Goal: Navigation & Orientation: Find specific page/section

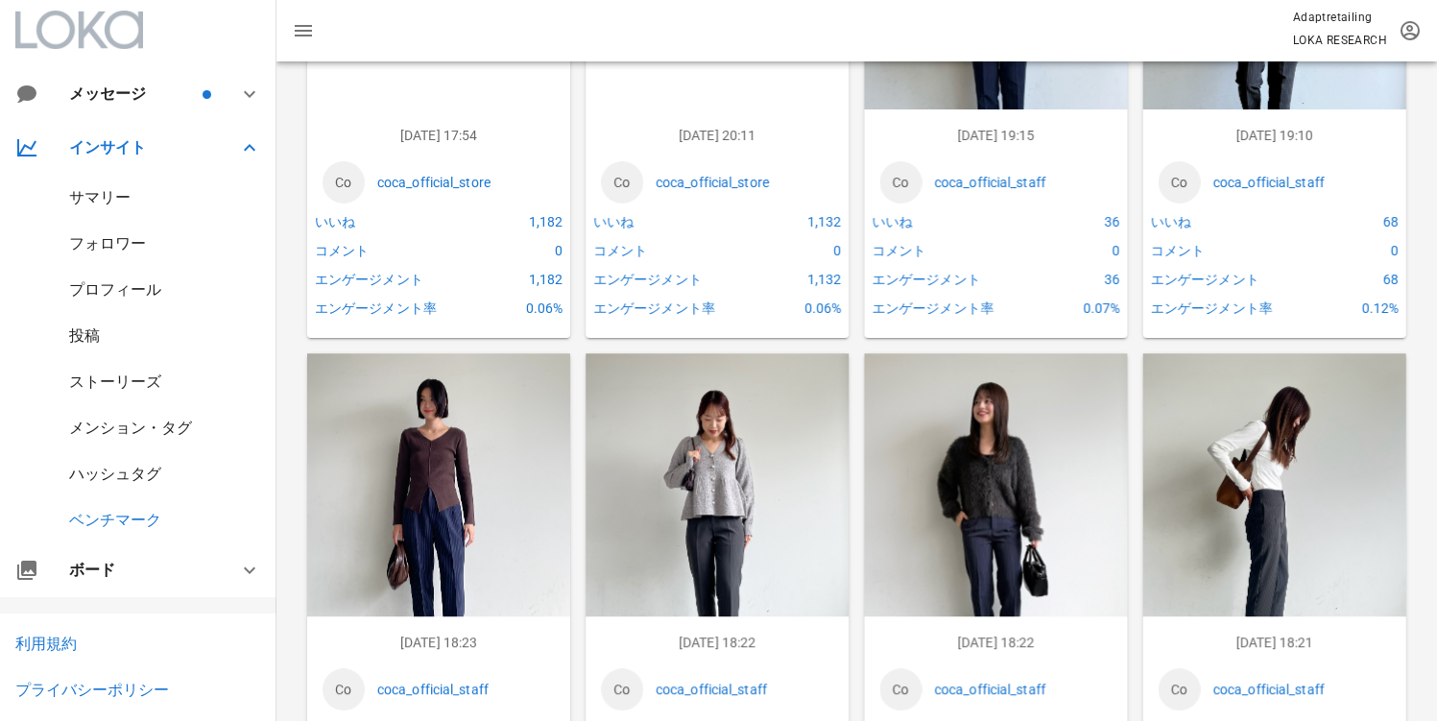
scroll to position [98, 0]
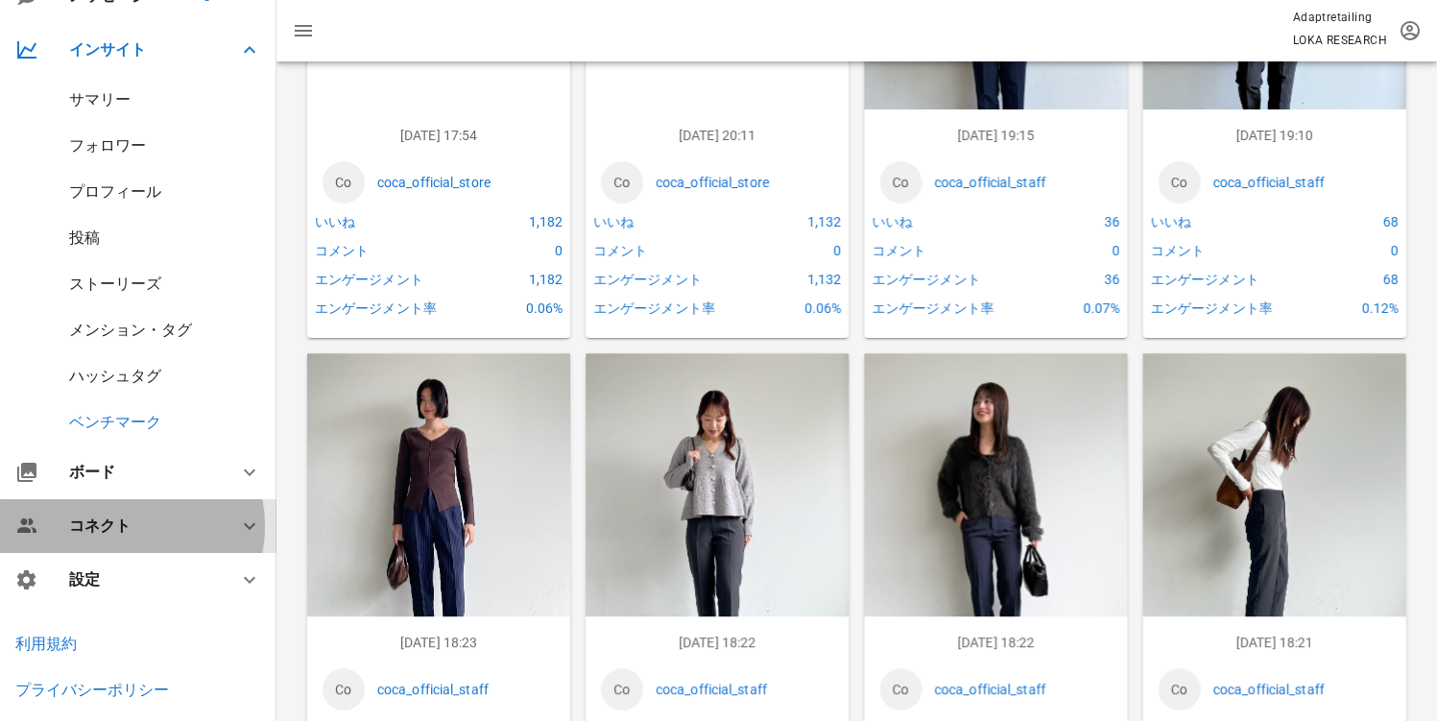
click at [127, 502] on div "コネクト" at bounding box center [138, 526] width 277 height 54
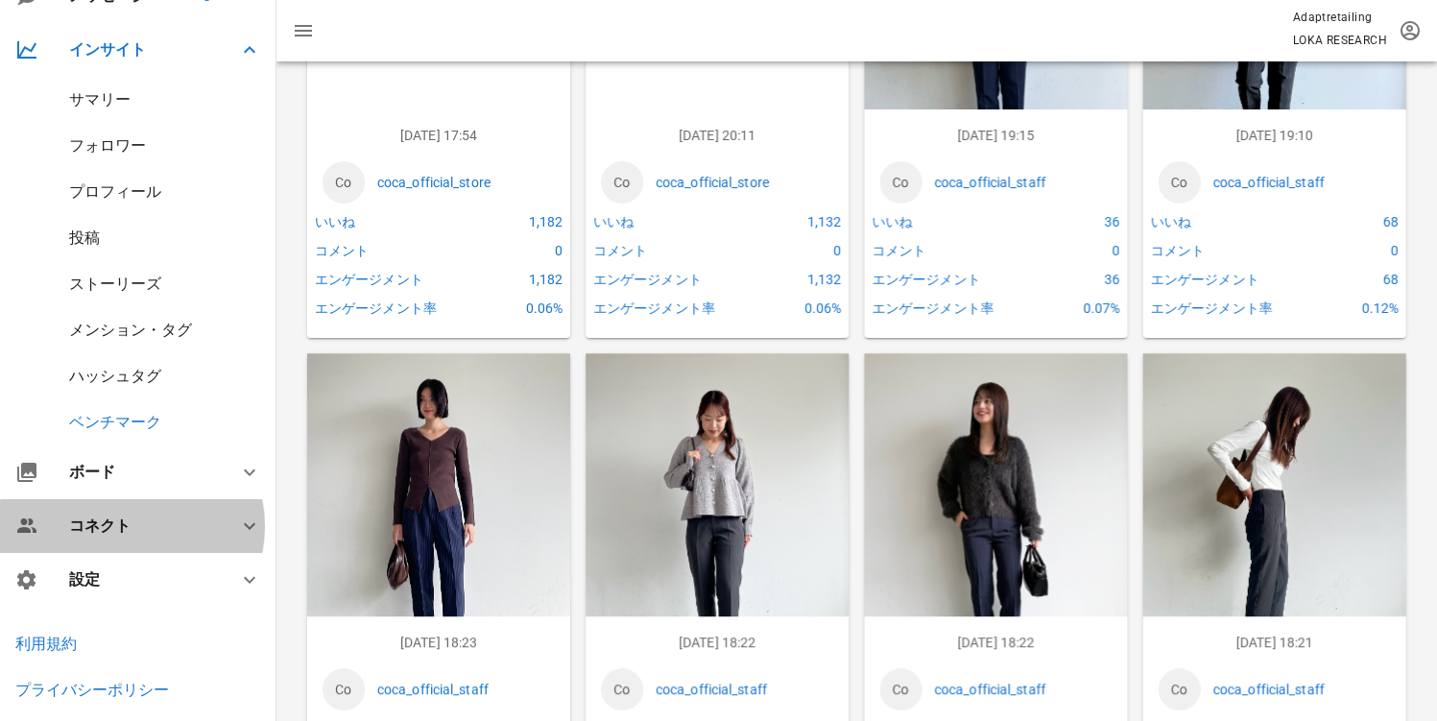
scroll to position [0, 0]
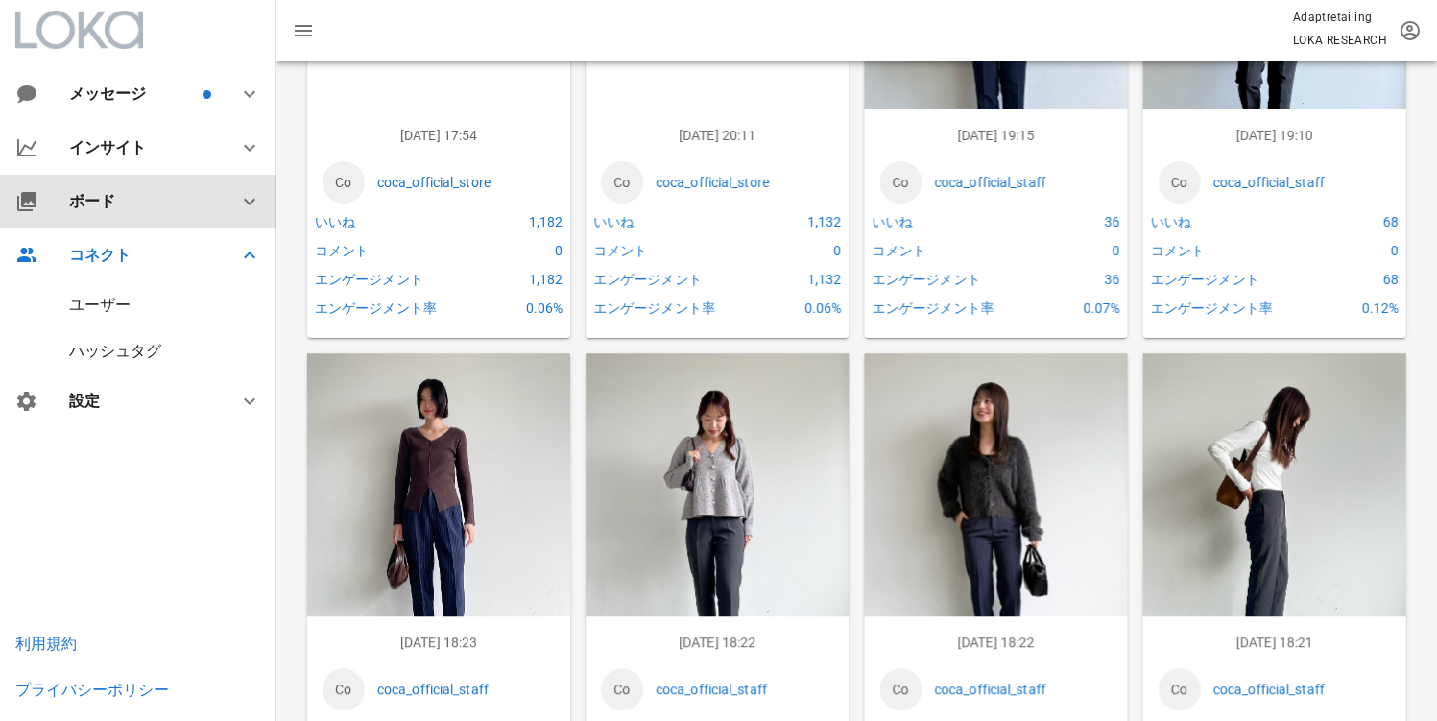
click at [156, 219] on div "ボード" at bounding box center [138, 202] width 277 height 54
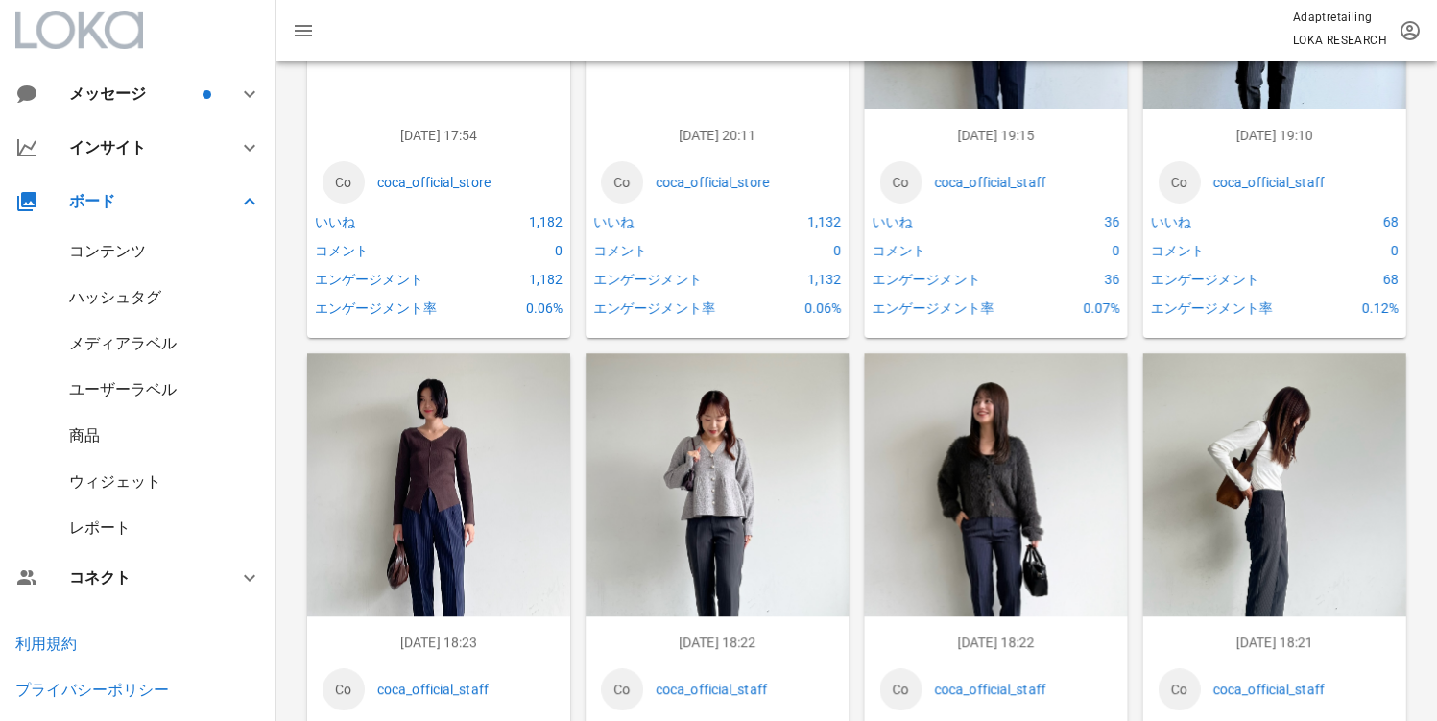
click at [125, 251] on div "コンテンツ" at bounding box center [107, 251] width 77 height 18
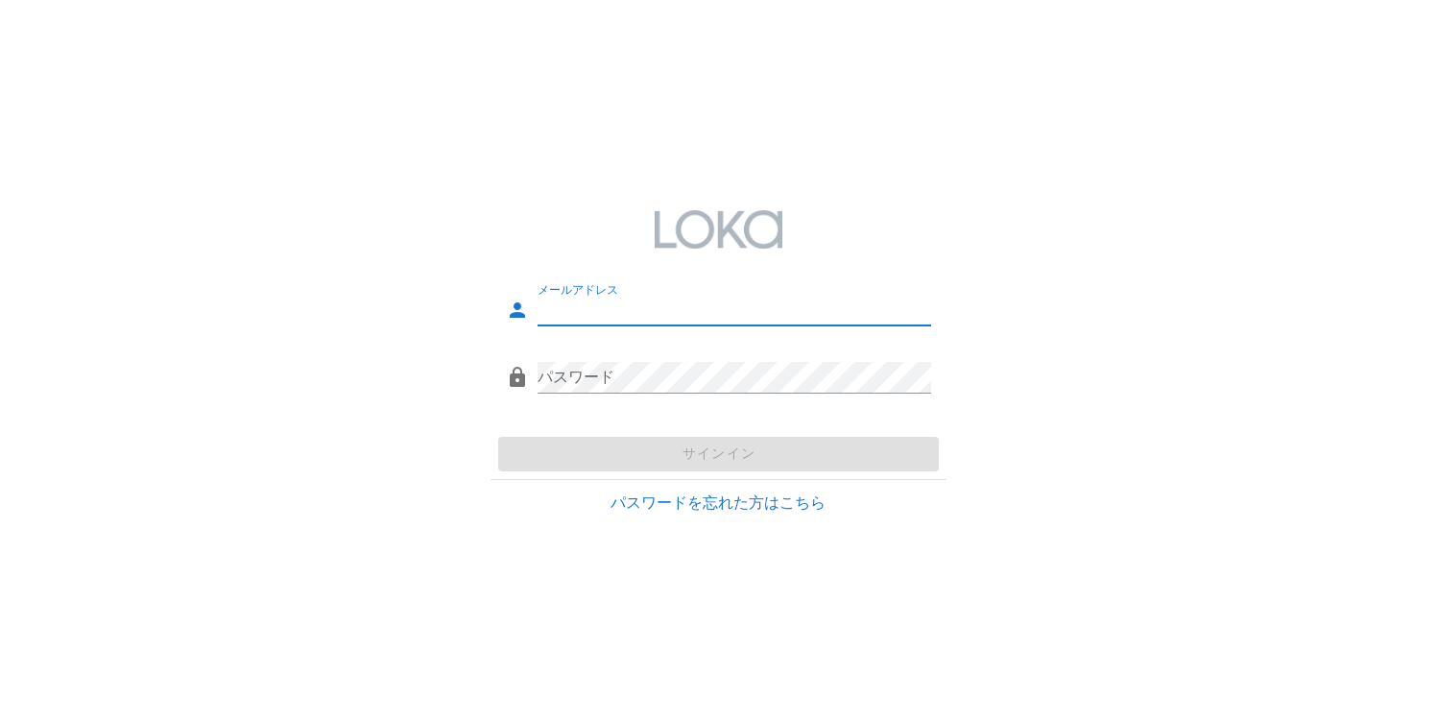
click at [629, 303] on input "メールアドレス" at bounding box center [735, 310] width 394 height 31
click at [807, 325] on div "メールアドレス" at bounding box center [735, 310] width 394 height 31
click at [787, 318] on input "メールアドレス" at bounding box center [735, 310] width 394 height 31
type input "system@loka.co.jp"
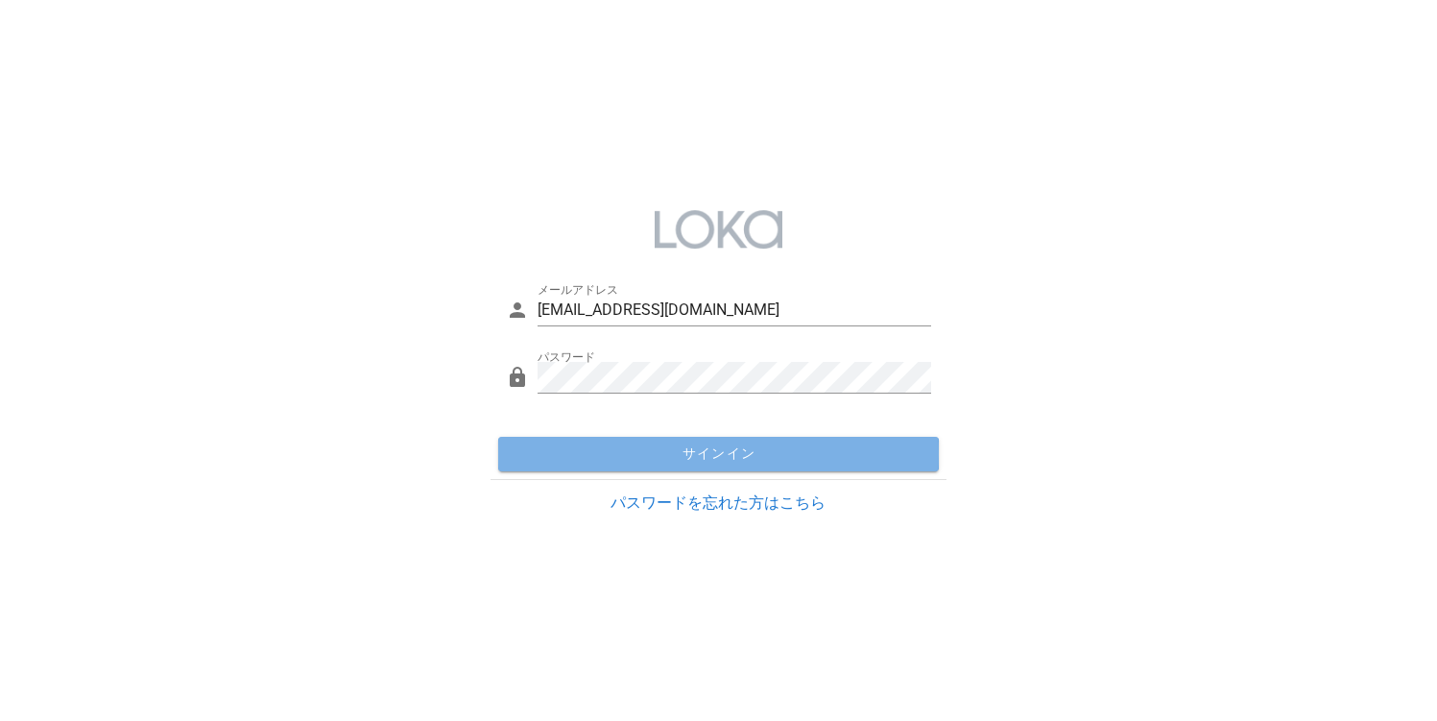
click at [657, 461] on span "サインイン" at bounding box center [718, 454] width 425 height 17
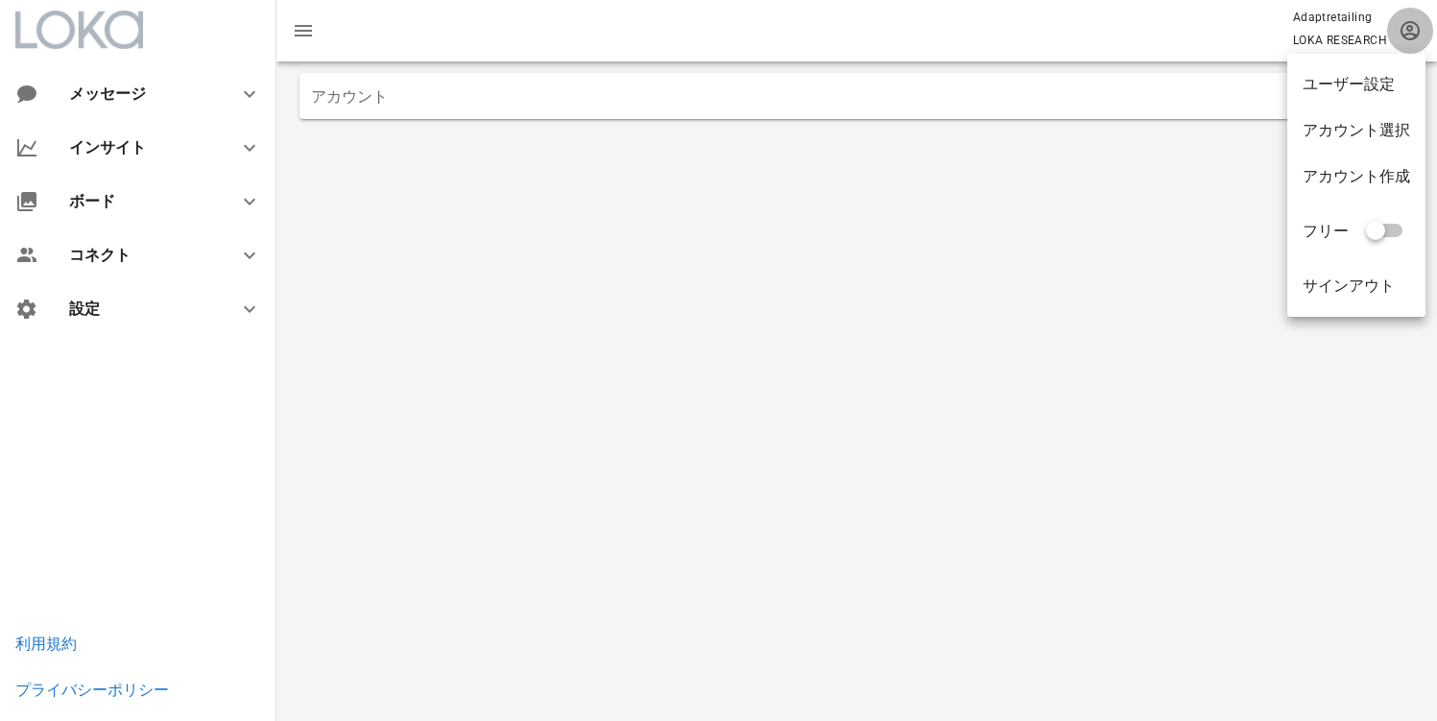
click at [1402, 35] on icon "button" at bounding box center [1410, 30] width 23 height 23
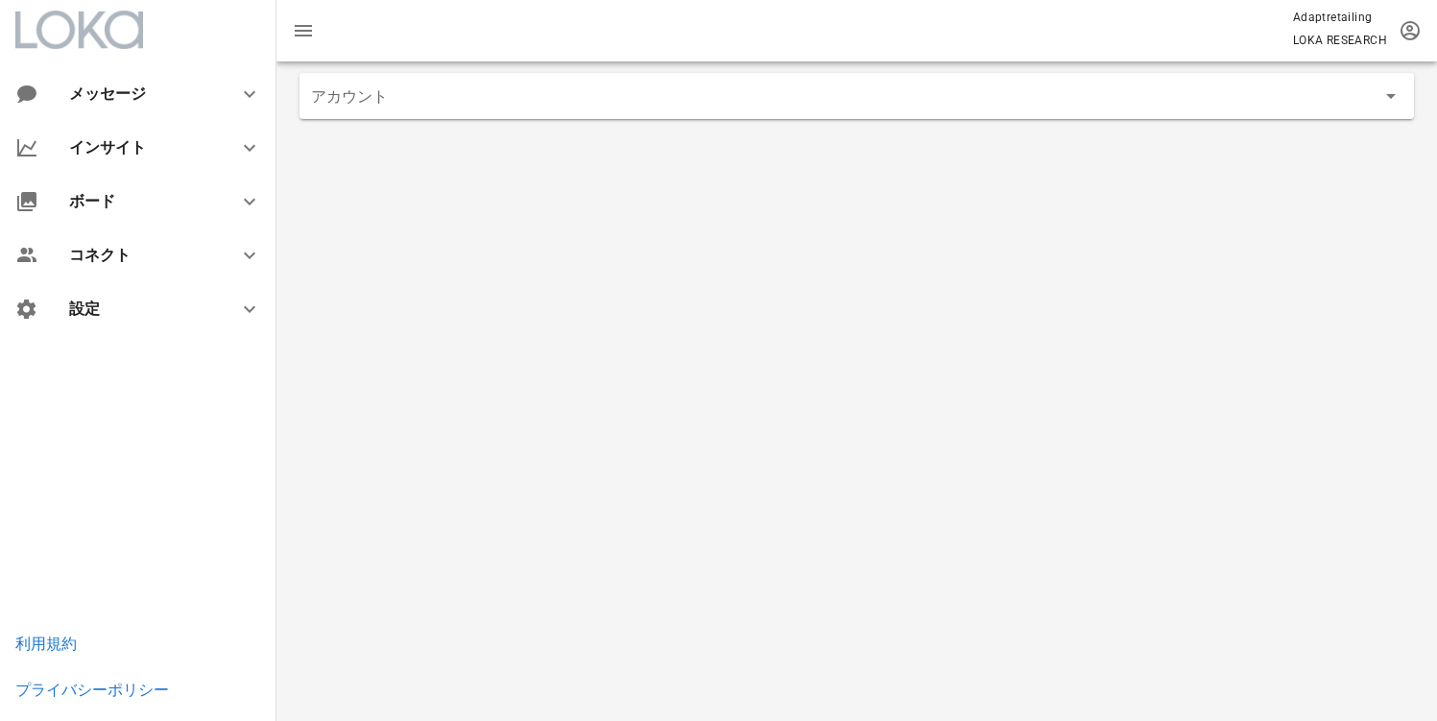
click at [984, 101] on input "アカウント" at bounding box center [843, 96] width 1065 height 31
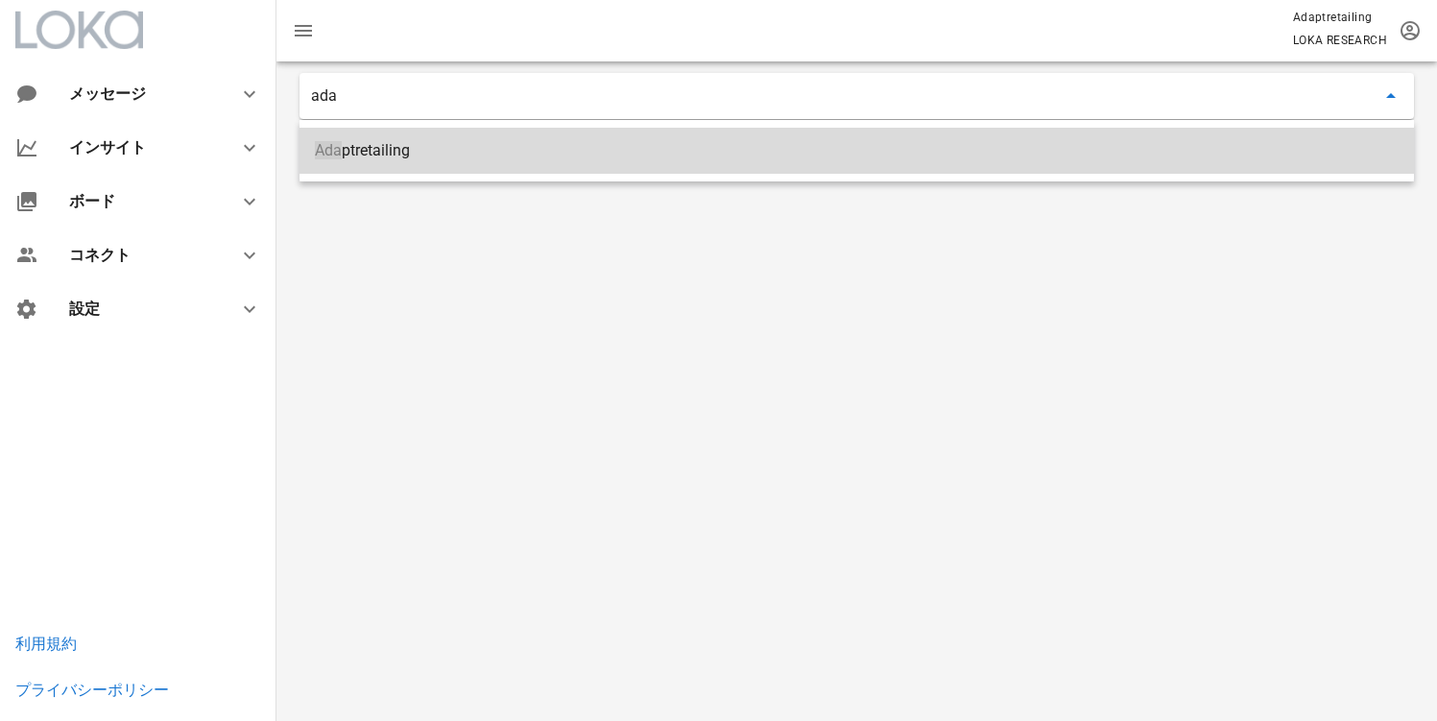
click at [545, 149] on div "Ada ptretailing" at bounding box center [857, 150] width 1084 height 18
type input "Adaptretailing"
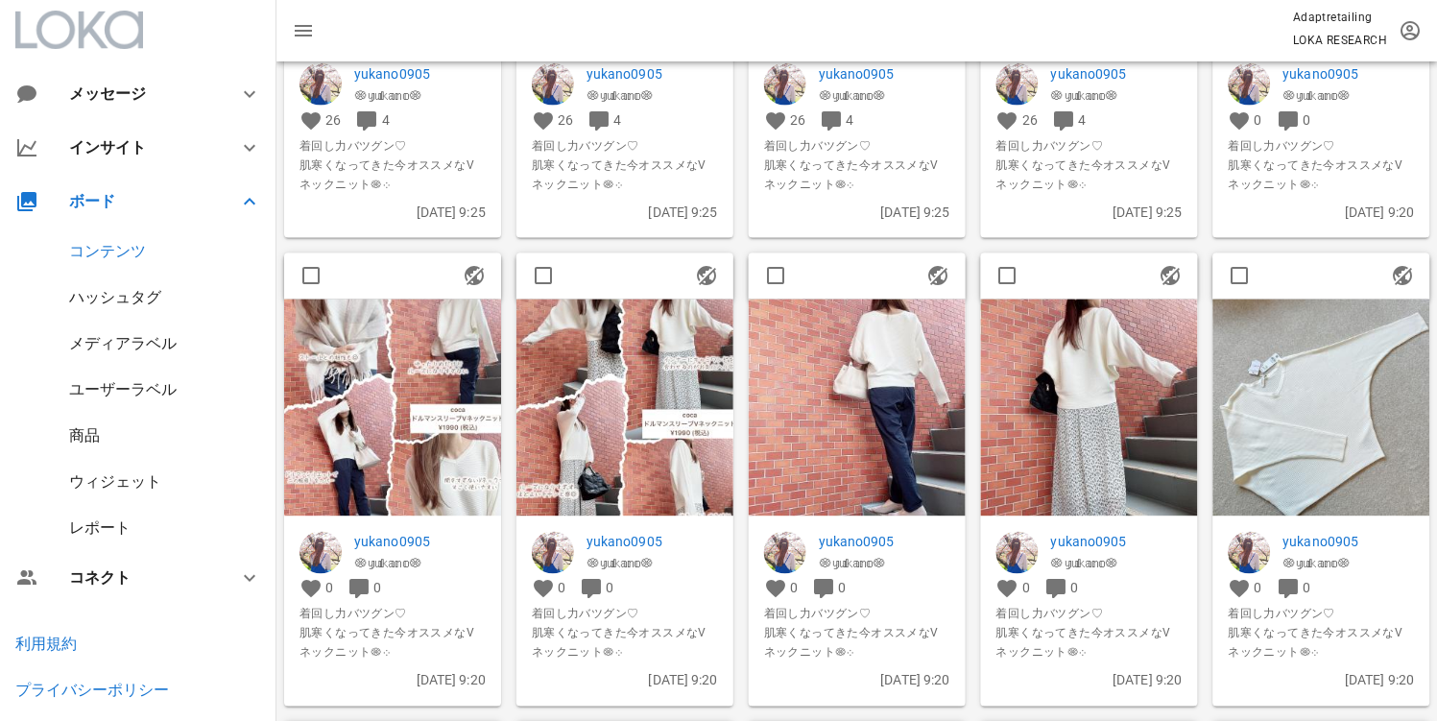
click at [362, 261] on div at bounding box center [392, 276] width 217 height 46
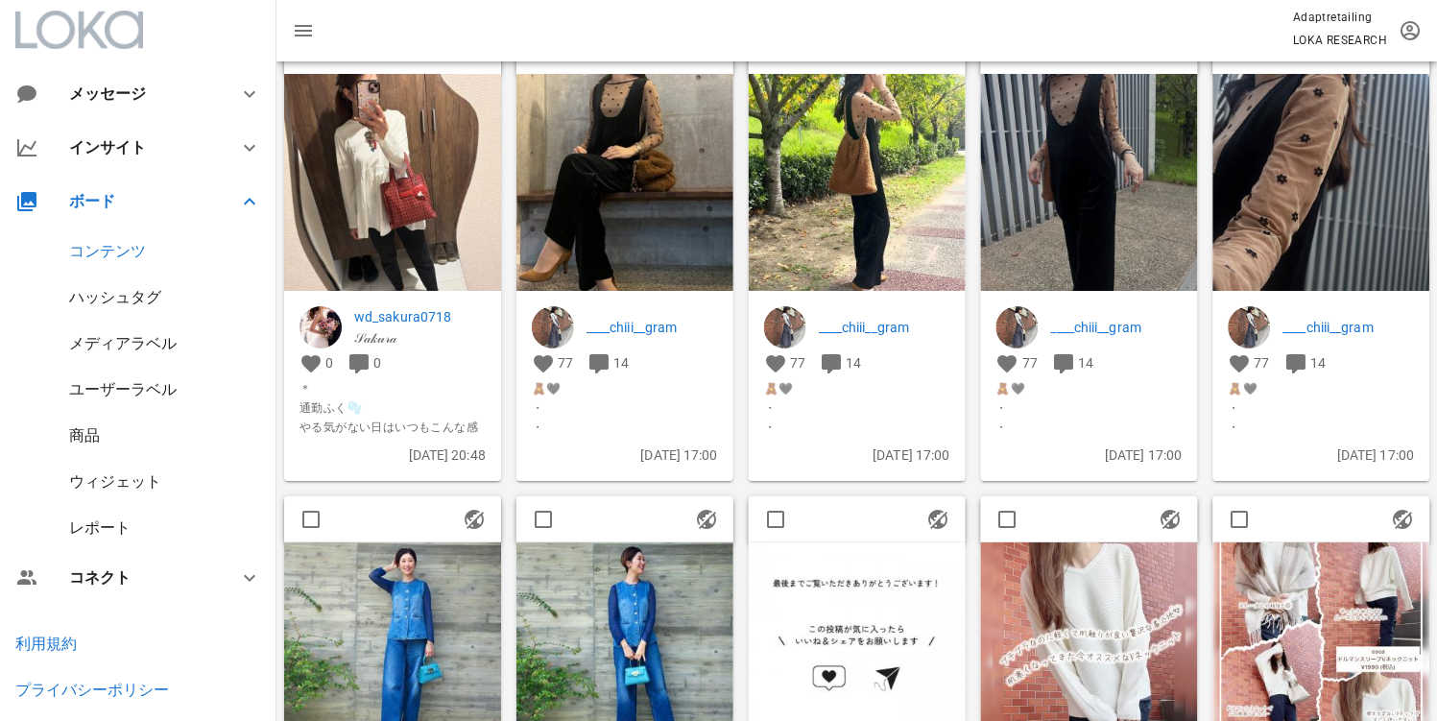
scroll to position [0, 0]
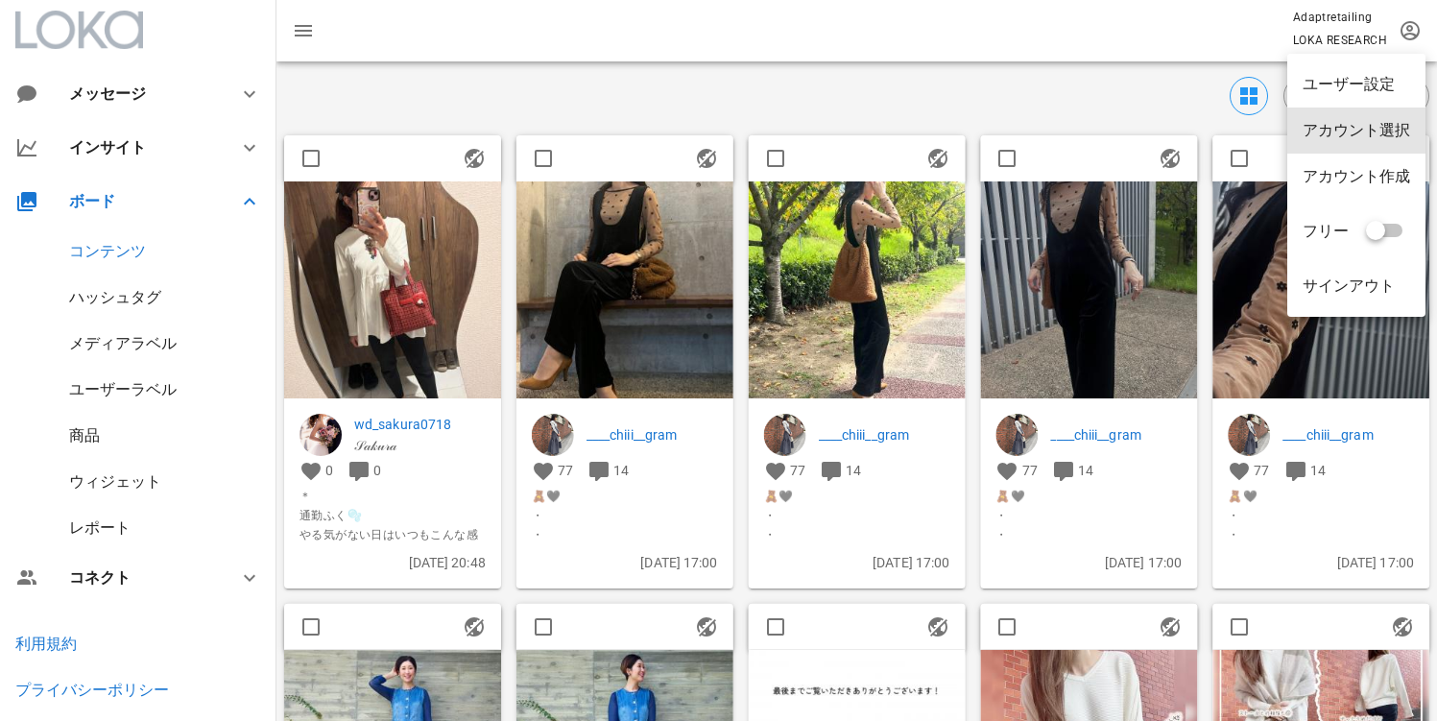
click at [1402, 123] on div "アカウント選択" at bounding box center [1357, 130] width 108 height 18
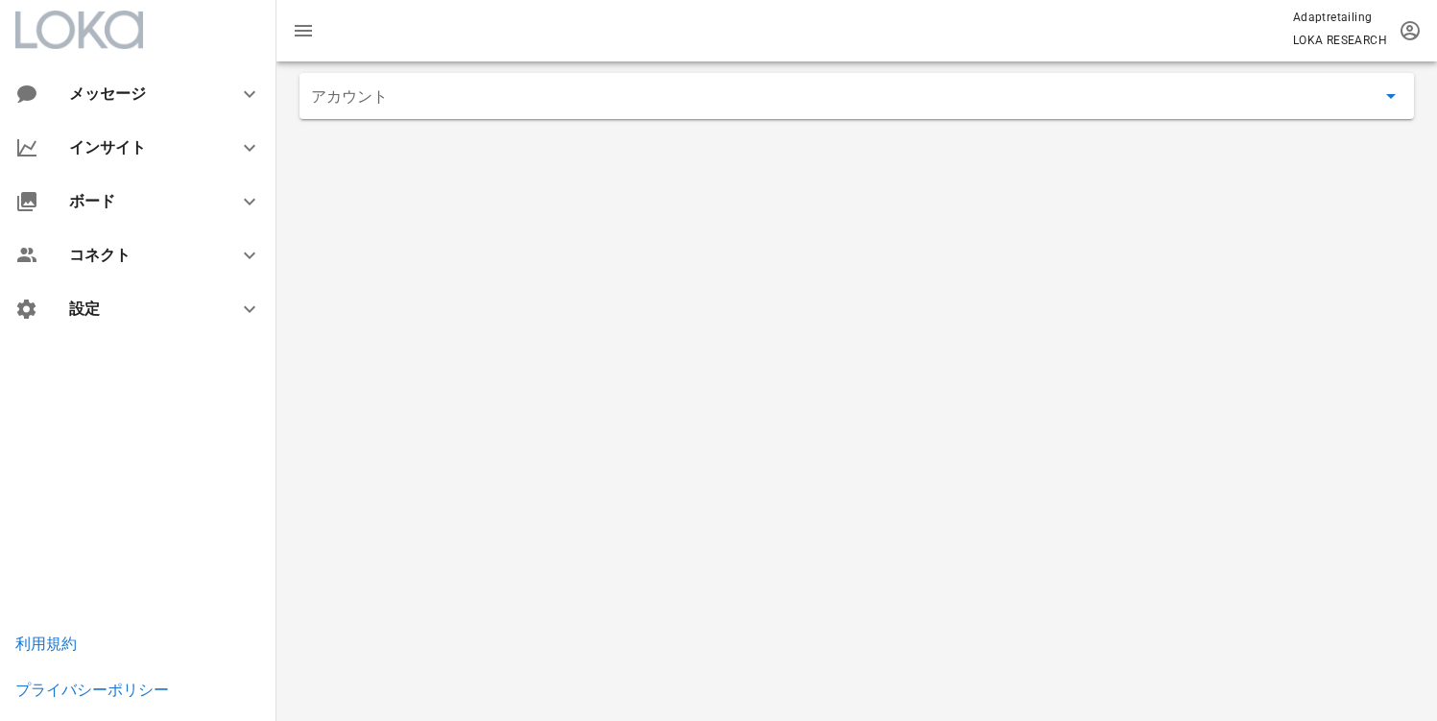
click at [681, 111] on div "アカウント" at bounding box center [857, 96] width 1115 height 46
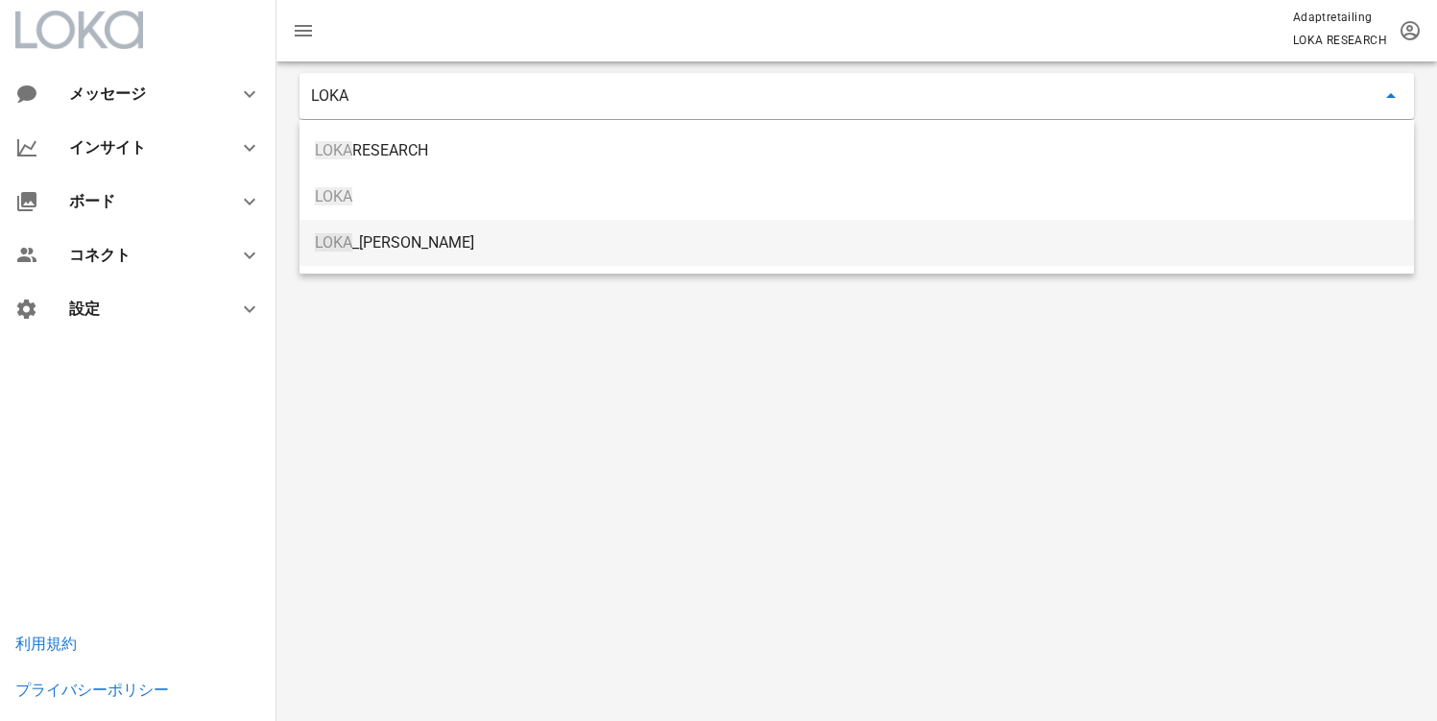
click at [518, 231] on div "LOKA _内藤" at bounding box center [857, 242] width 1084 height 41
type input "LOKA_[PERSON_NAME]"
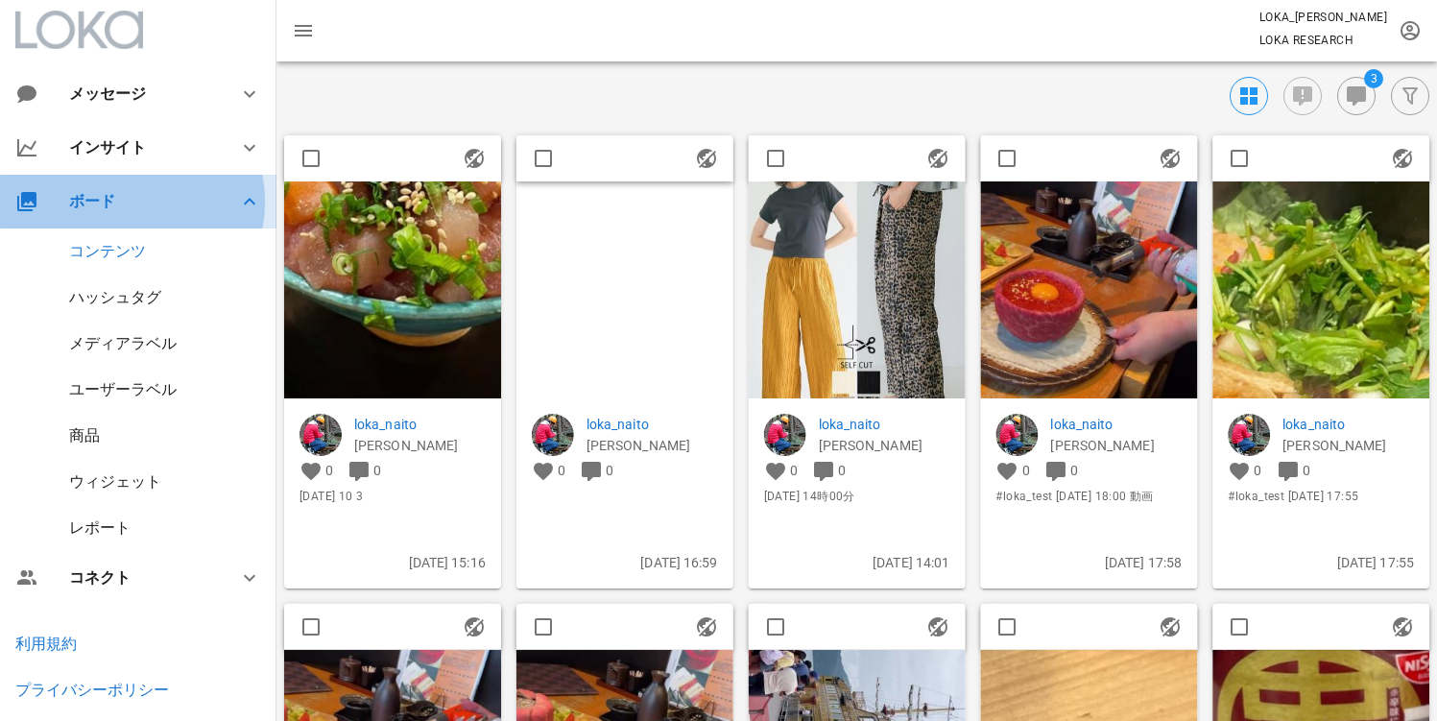
click at [178, 207] on div "ボード" at bounding box center [142, 201] width 146 height 18
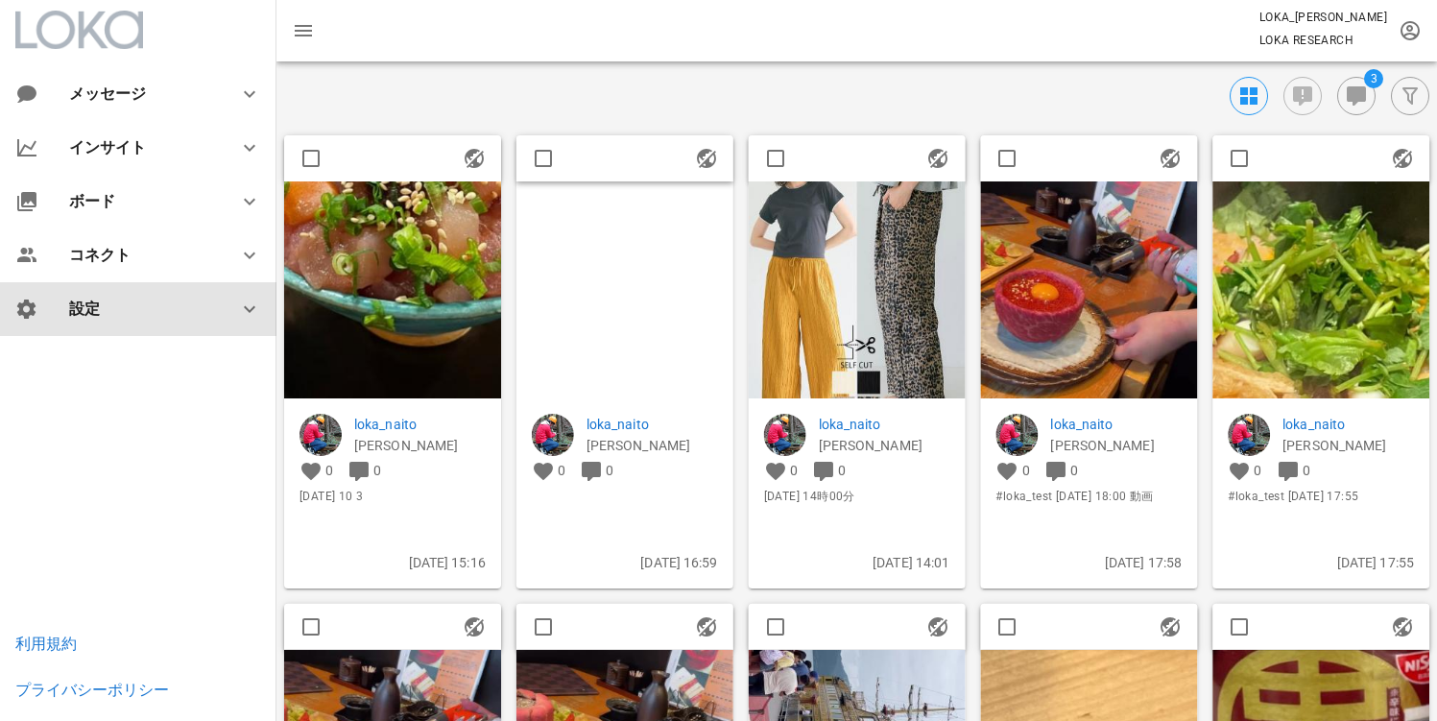
click at [143, 322] on div "設定" at bounding box center [138, 309] width 277 height 54
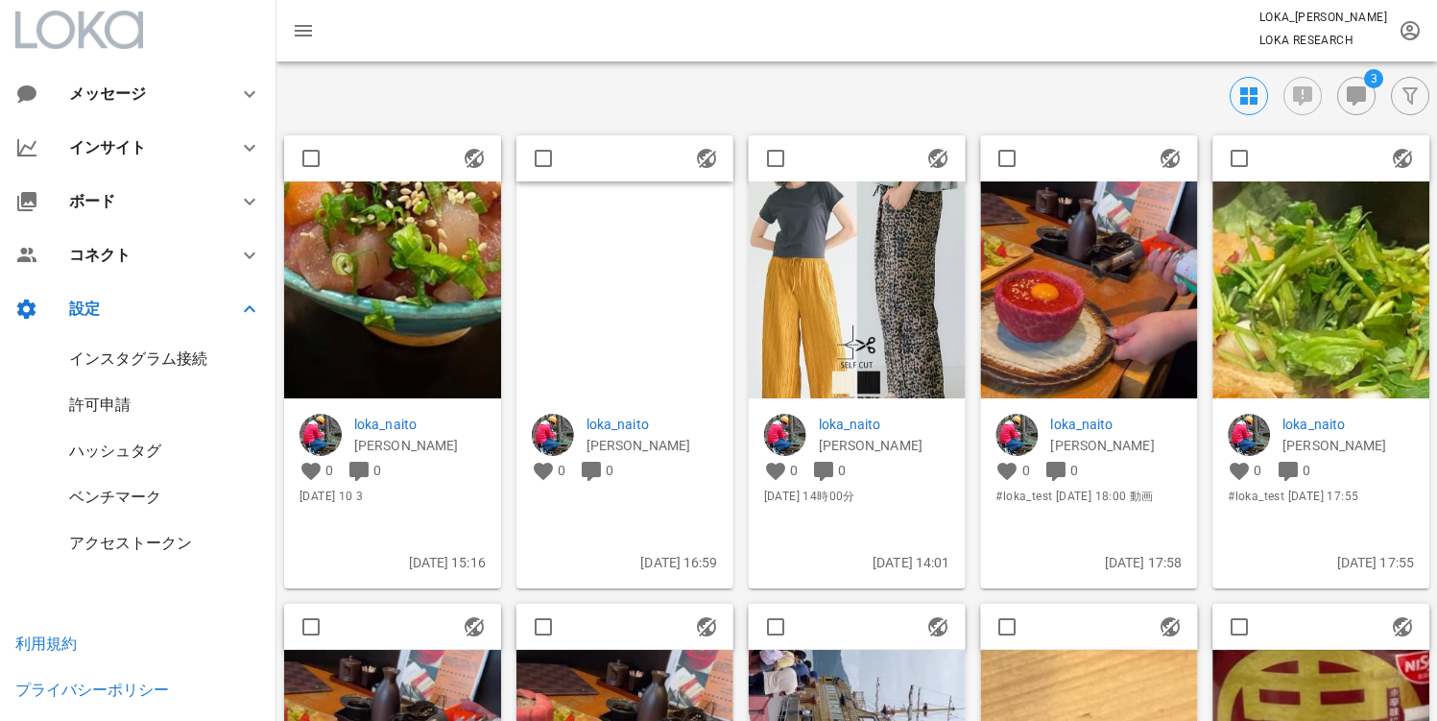
click at [122, 365] on div "インスタグラム接続" at bounding box center [138, 358] width 138 height 18
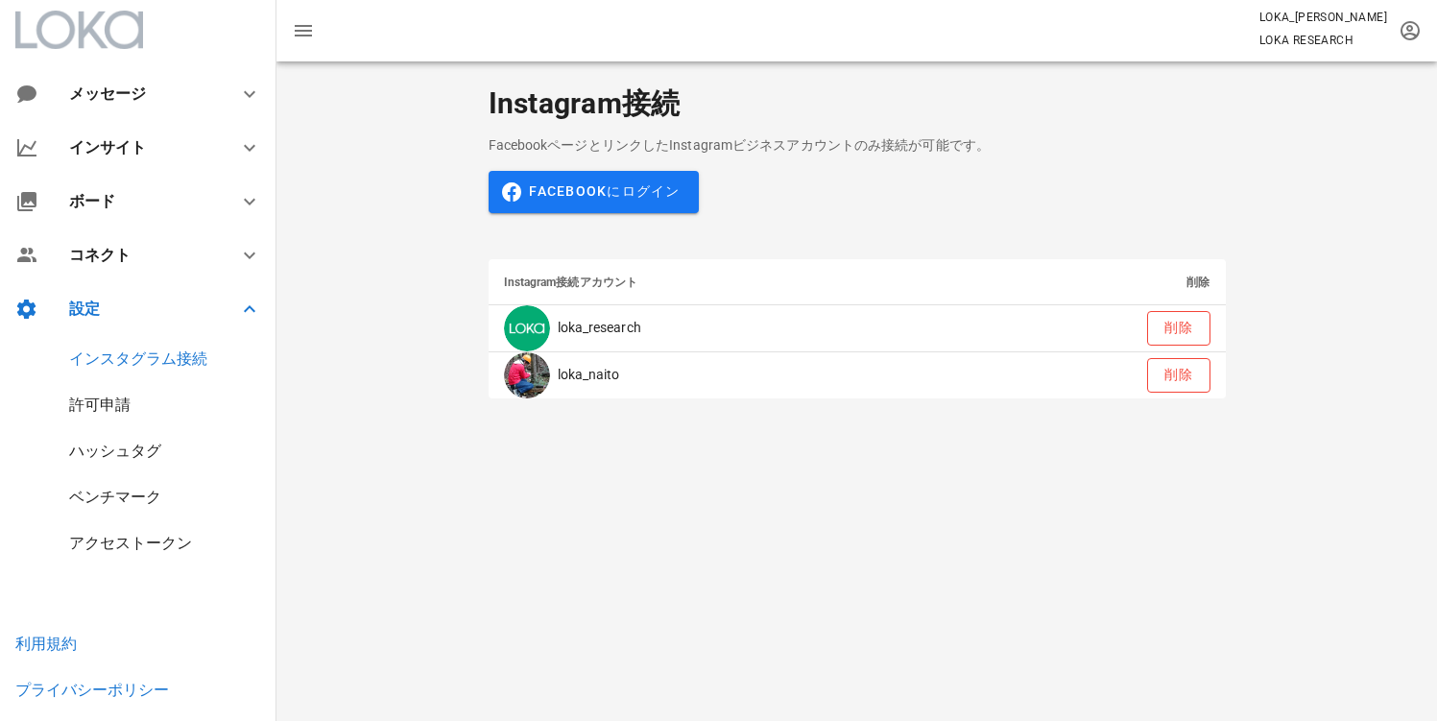
click at [119, 449] on div "ハッシュタグ" at bounding box center [115, 451] width 92 height 18
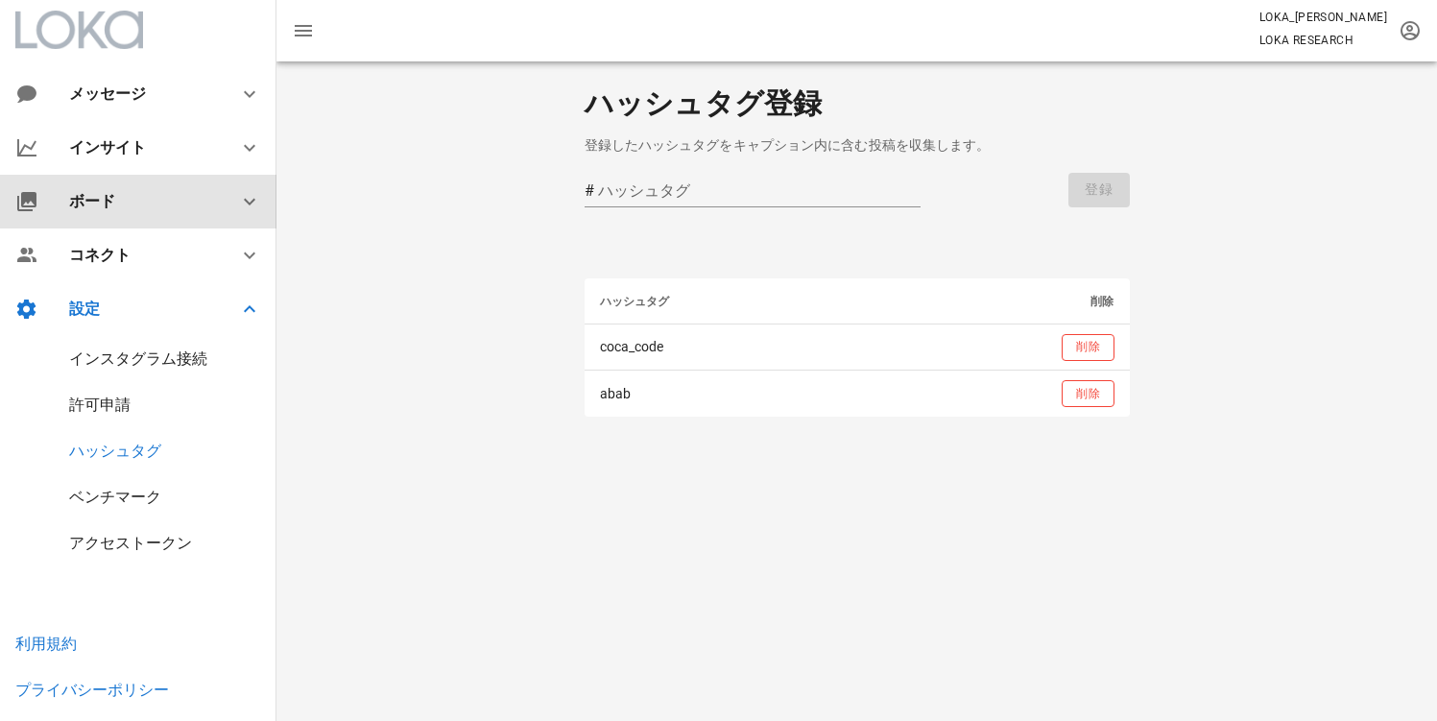
click at [134, 202] on div "ボード" at bounding box center [142, 201] width 146 height 18
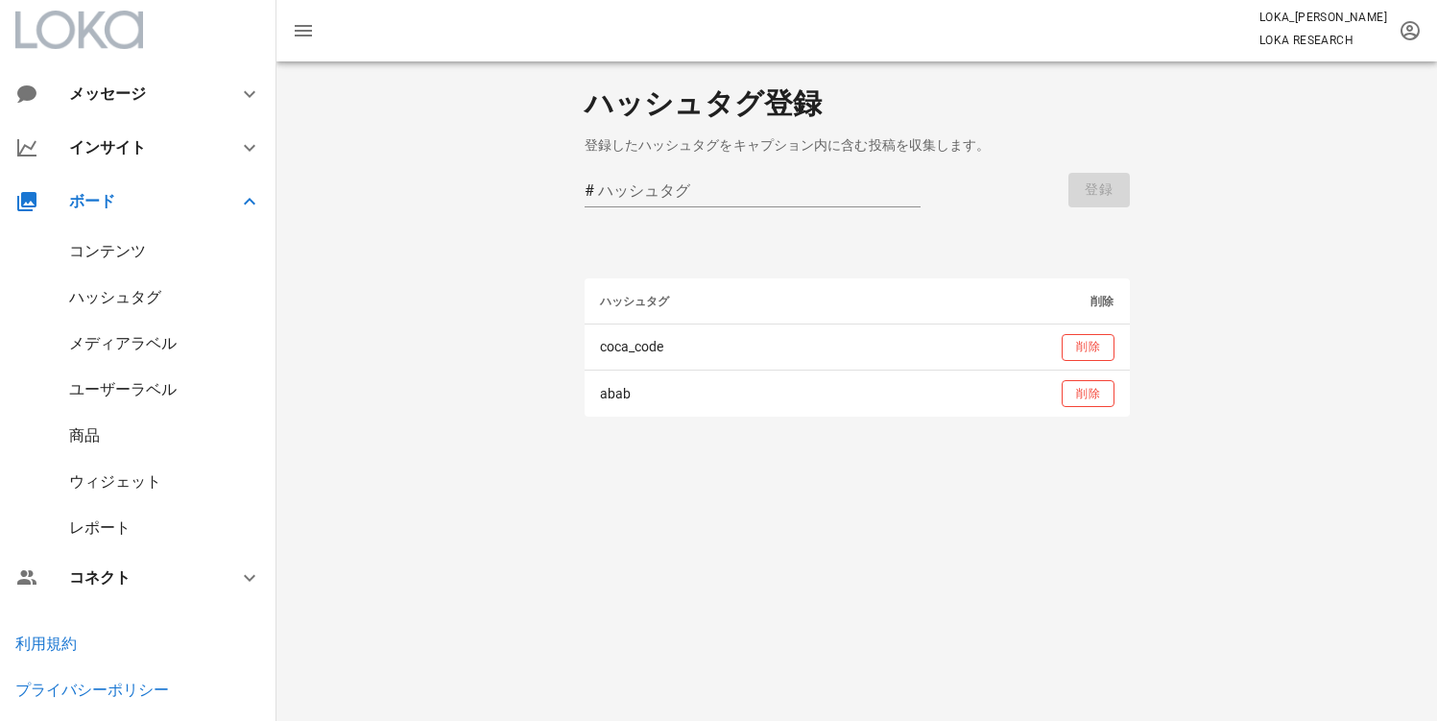
click at [124, 295] on div "ハッシュタグ" at bounding box center [115, 297] width 92 height 18
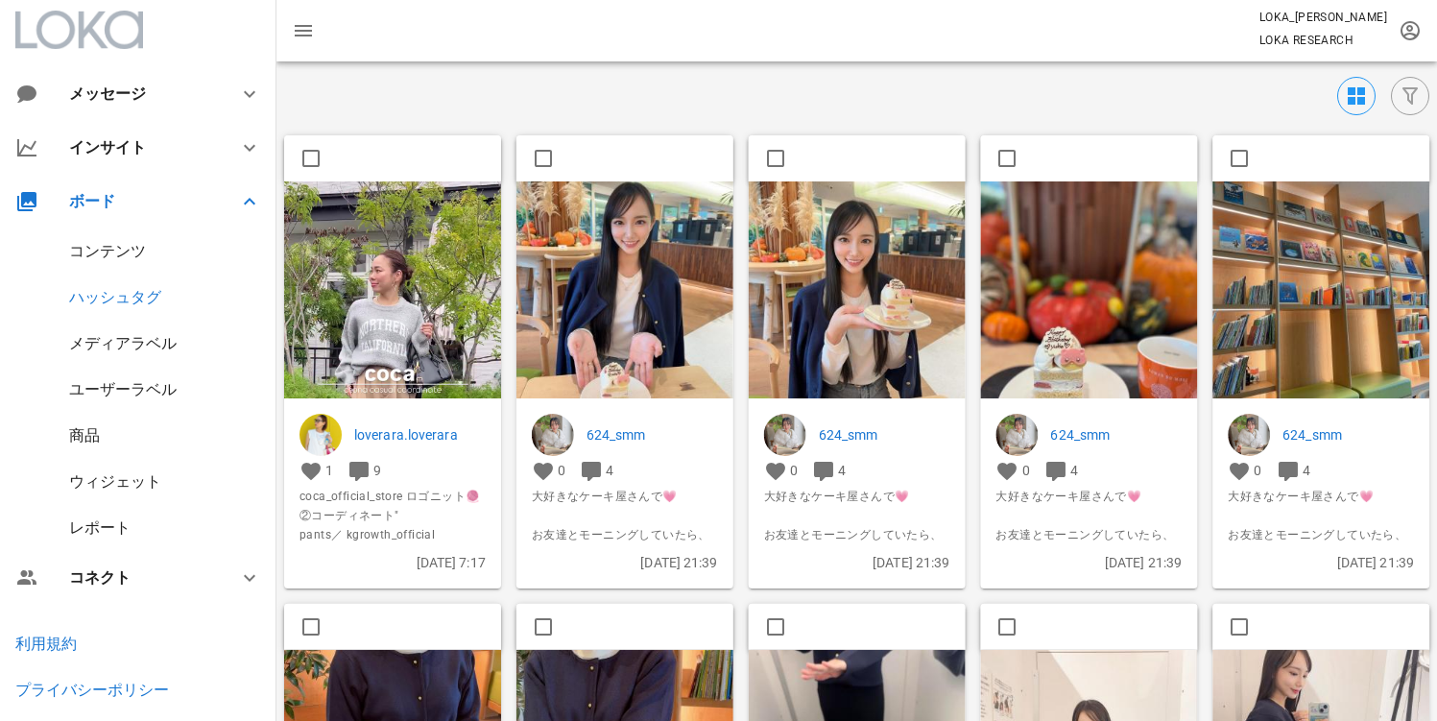
click at [91, 253] on div "コンテンツ" at bounding box center [107, 251] width 77 height 18
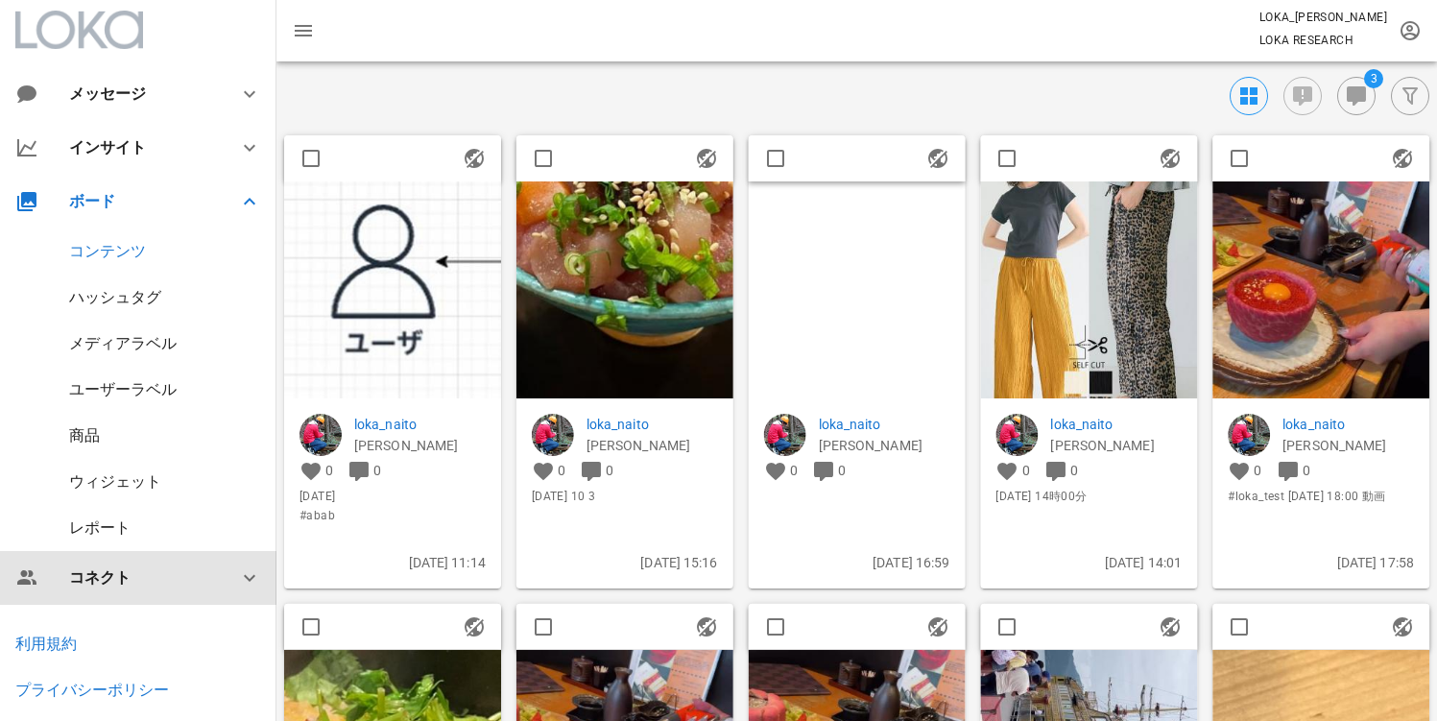
click at [139, 579] on div "コネクト" at bounding box center [142, 577] width 146 height 18
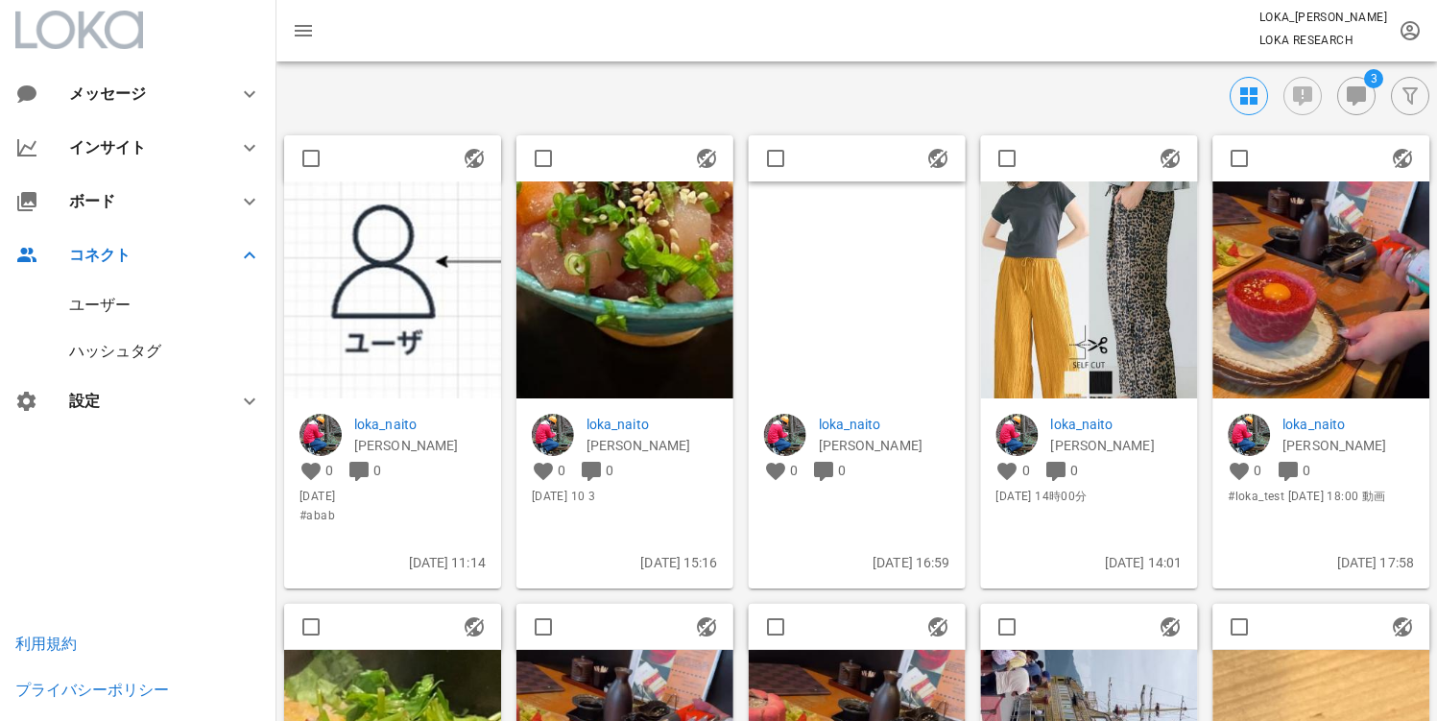
click at [134, 355] on div "ハッシュタグ" at bounding box center [115, 351] width 92 height 18
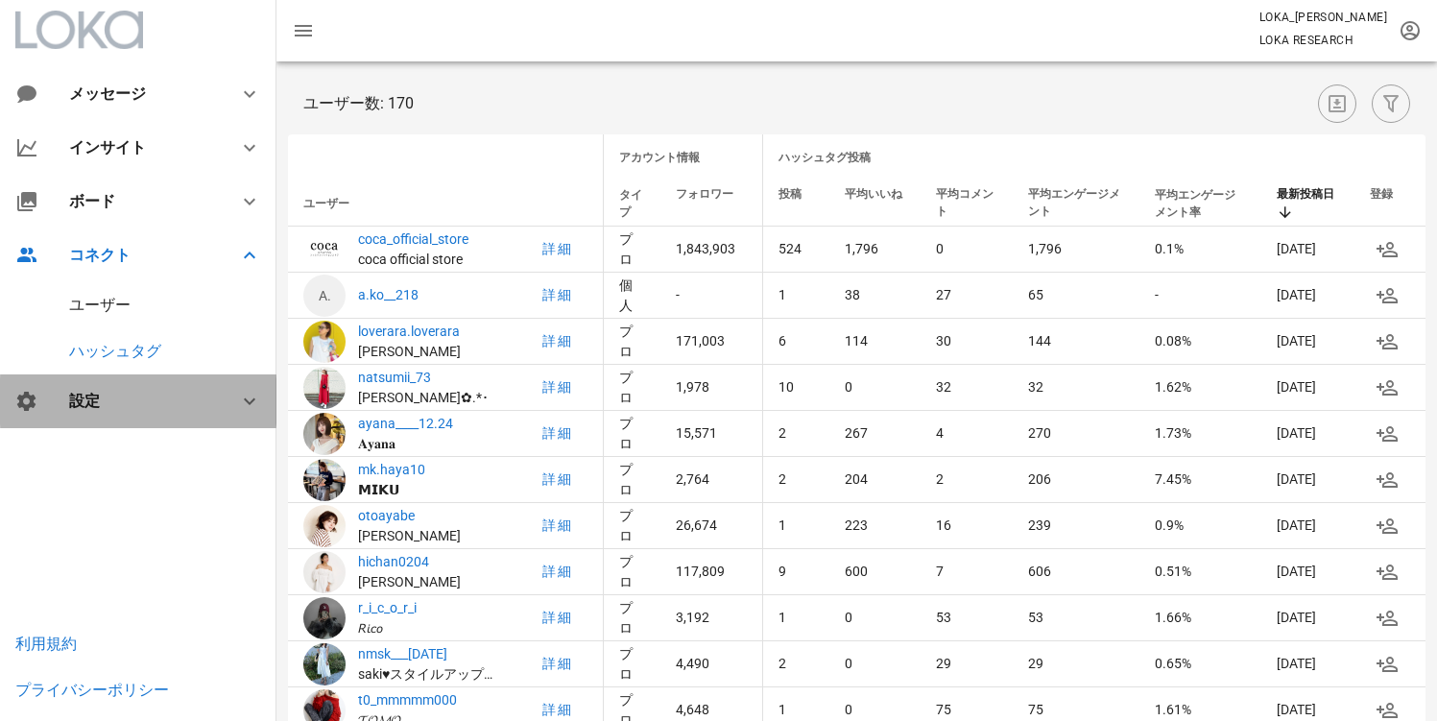
click at [101, 408] on div "設定" at bounding box center [142, 401] width 146 height 18
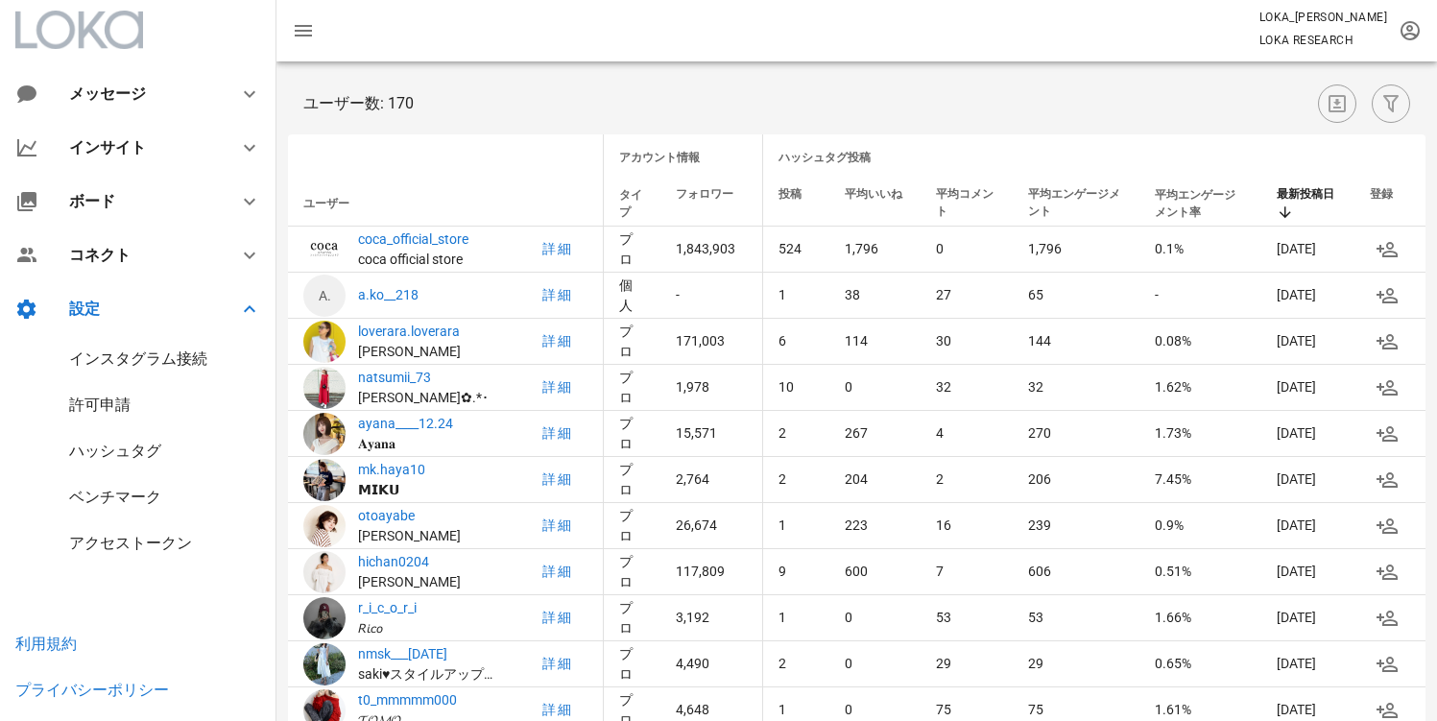
click at [111, 470] on div "ハッシュタグ" at bounding box center [138, 451] width 277 height 46
click at [114, 434] on div "ハッシュタグ" at bounding box center [138, 451] width 277 height 46
click at [114, 467] on div "ハッシュタグ" at bounding box center [138, 451] width 277 height 46
click at [117, 458] on div "ハッシュタグ" at bounding box center [115, 451] width 92 height 18
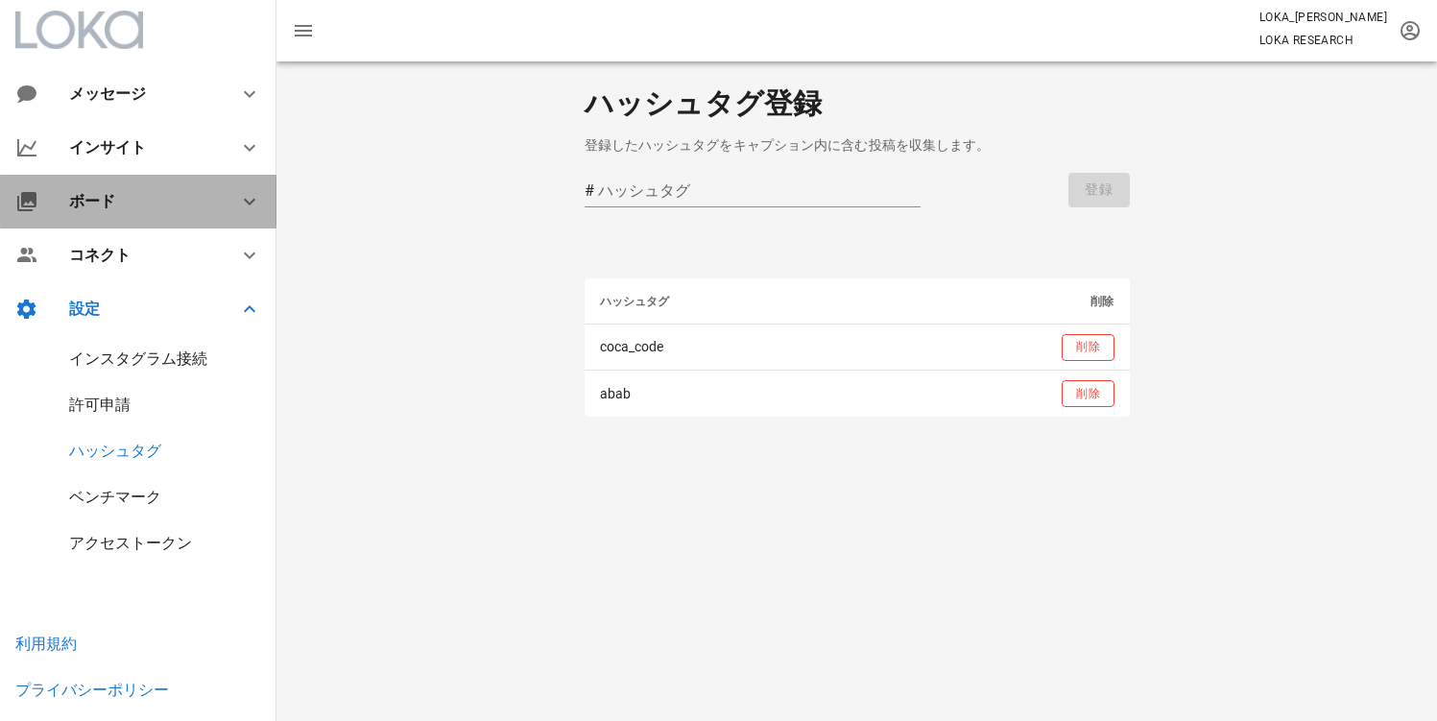
click at [100, 210] on div "ボード" at bounding box center [138, 202] width 277 height 54
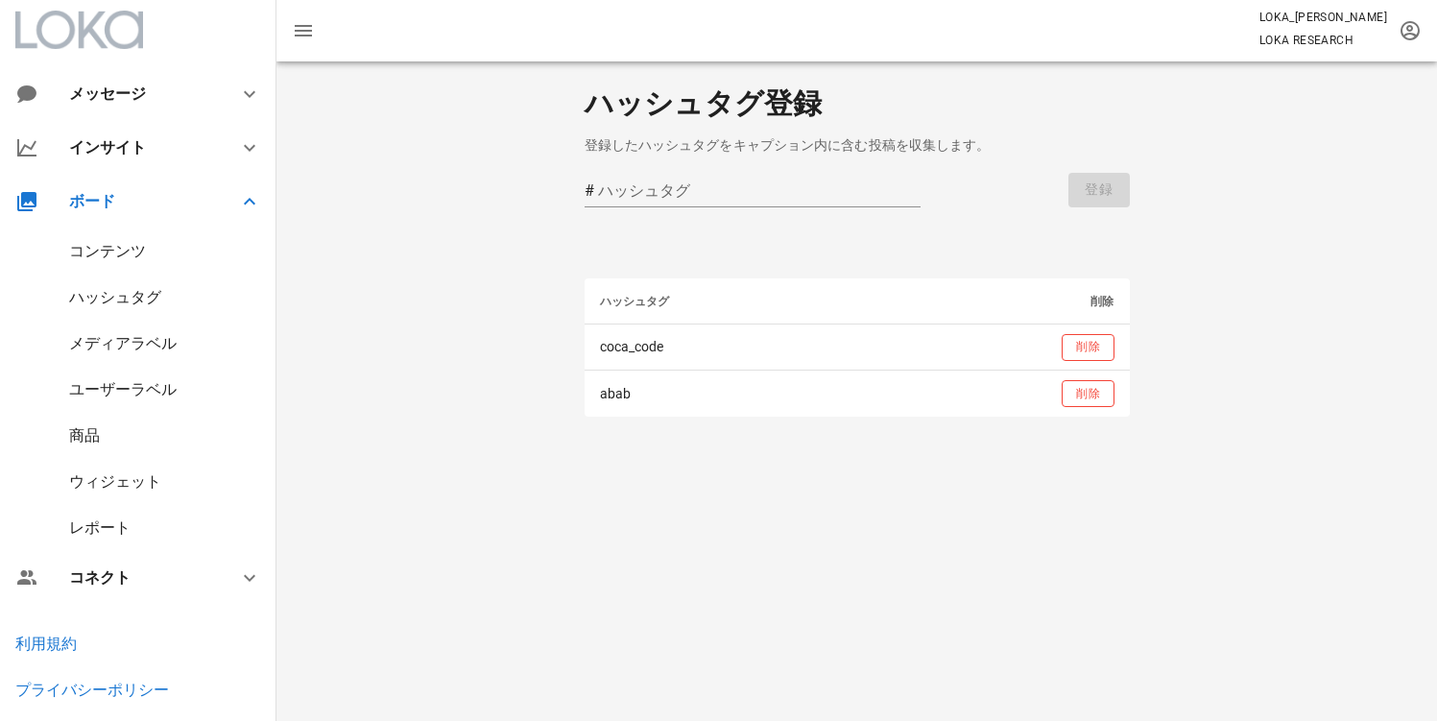
click at [106, 288] on div "ハッシュタグ" at bounding box center [115, 297] width 92 height 18
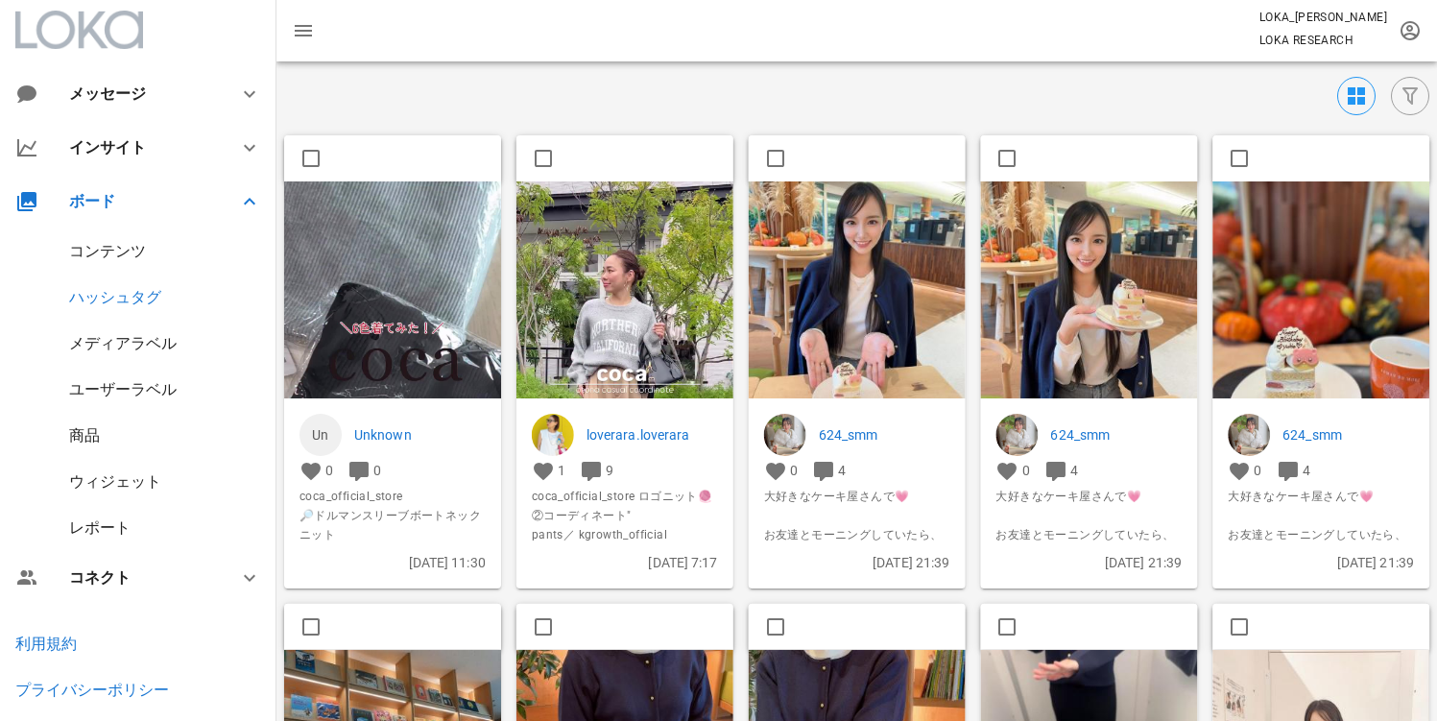
click at [568, 310] on img at bounding box center [625, 373] width 217 height 385
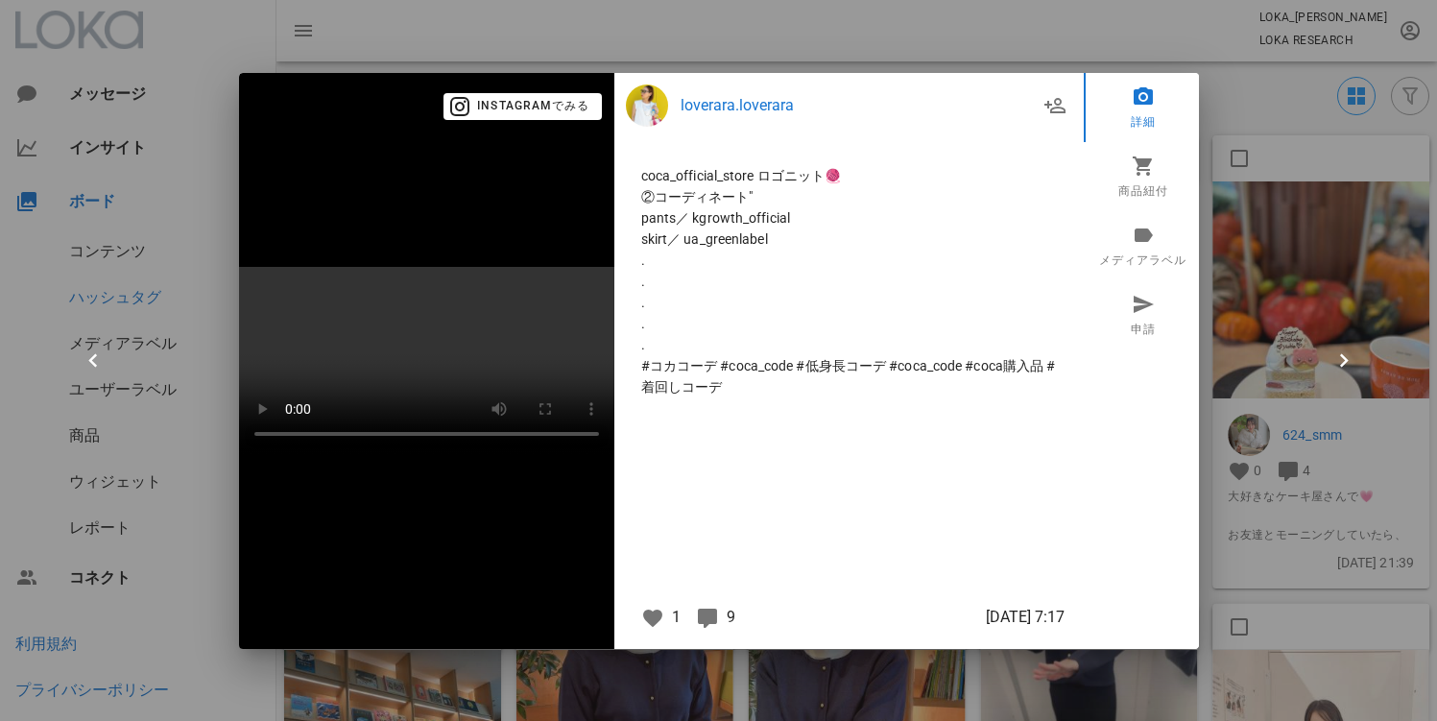
click at [345, 19] on div at bounding box center [718, 360] width 1437 height 721
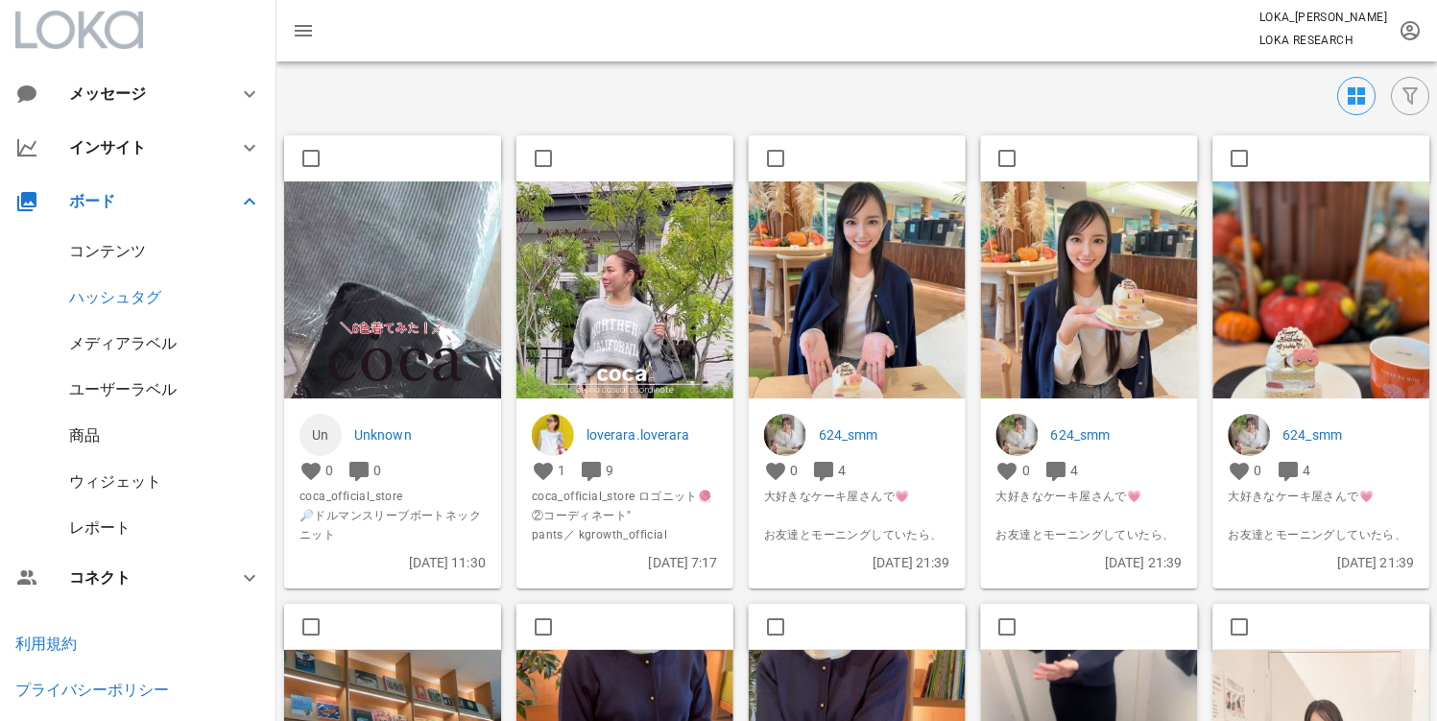
click at [397, 316] on img at bounding box center [392, 373] width 217 height 385
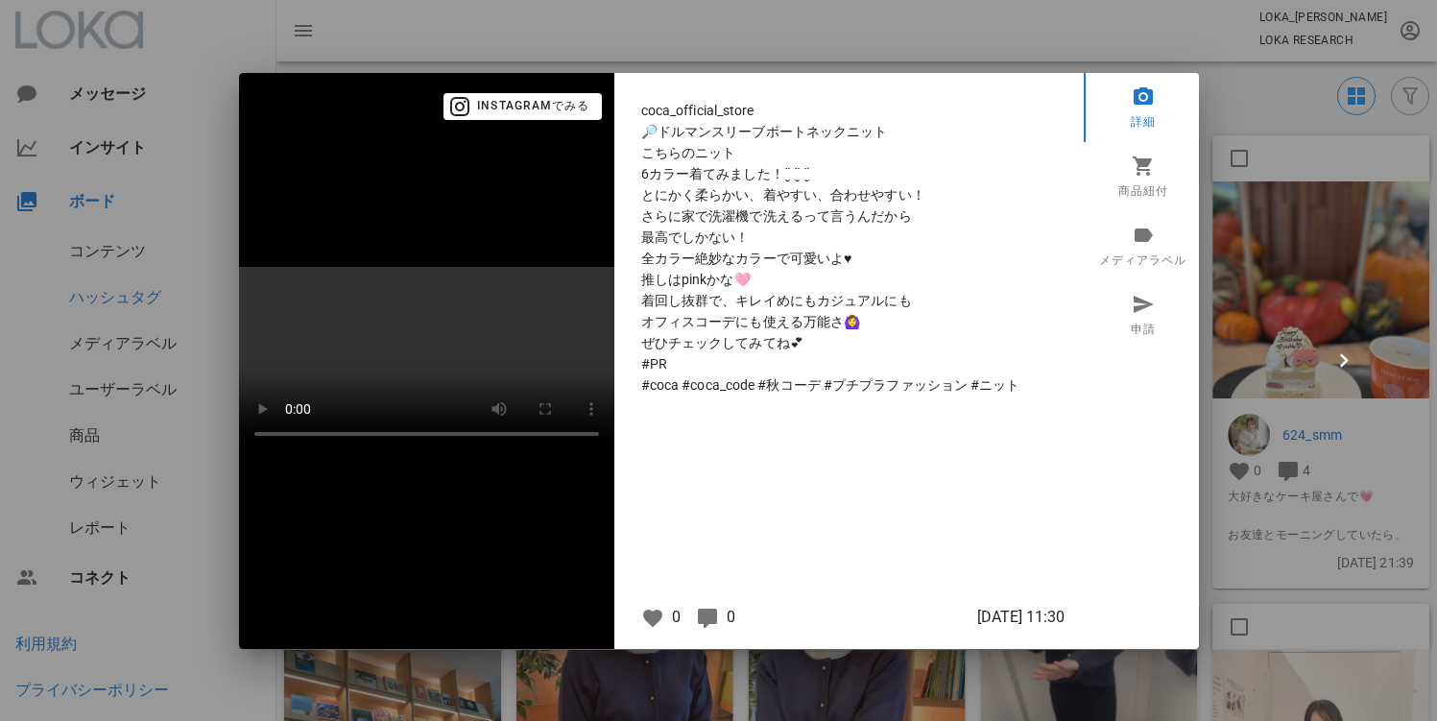
click at [134, 301] on div at bounding box center [718, 360] width 1437 height 721
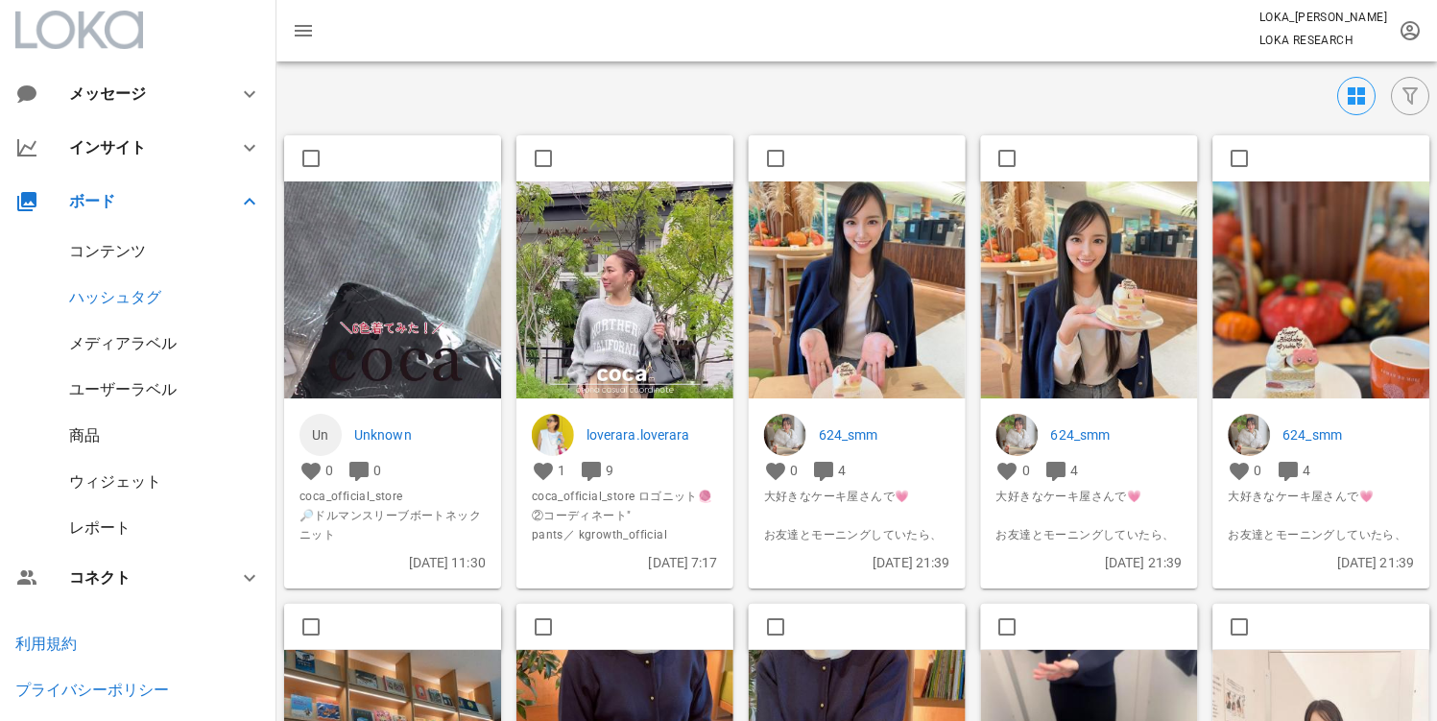
click at [606, 91] on div at bounding box center [853, 96] width 1153 height 38
